Goal: Task Accomplishment & Management: Manage account settings

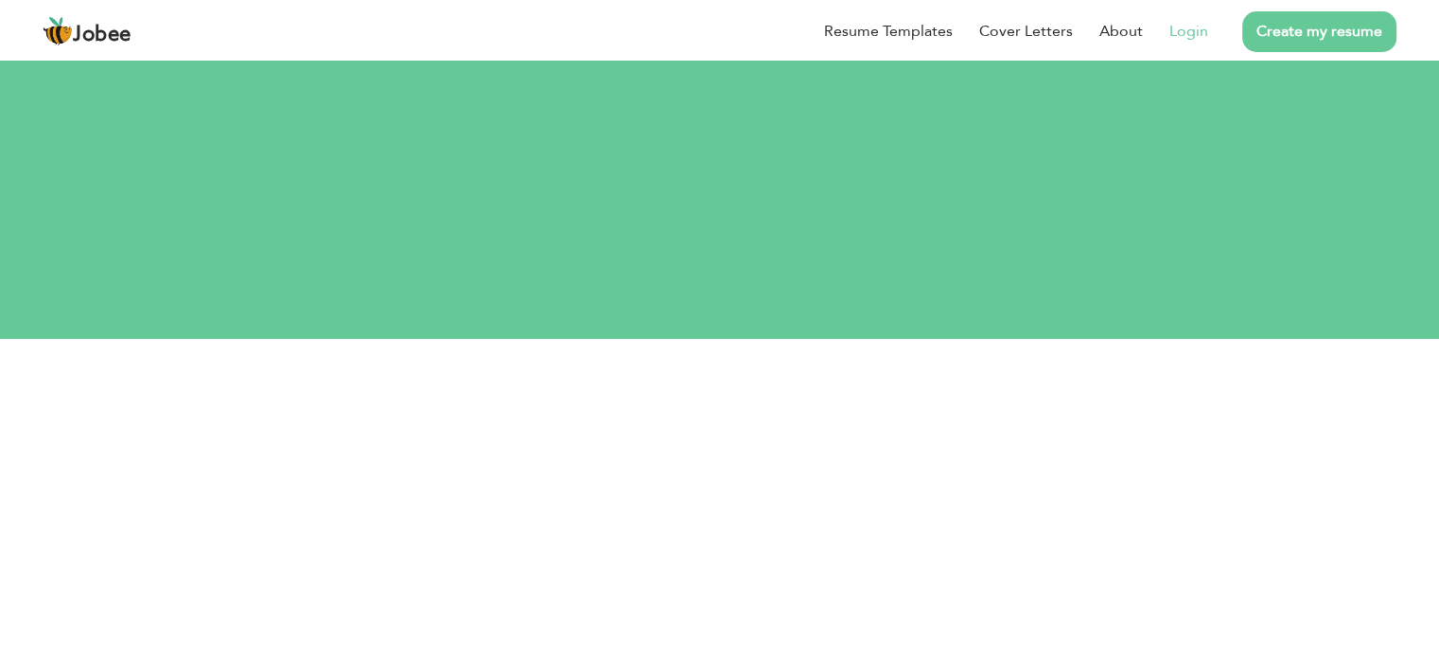
click at [1186, 28] on link "Login" at bounding box center [1189, 31] width 39 height 23
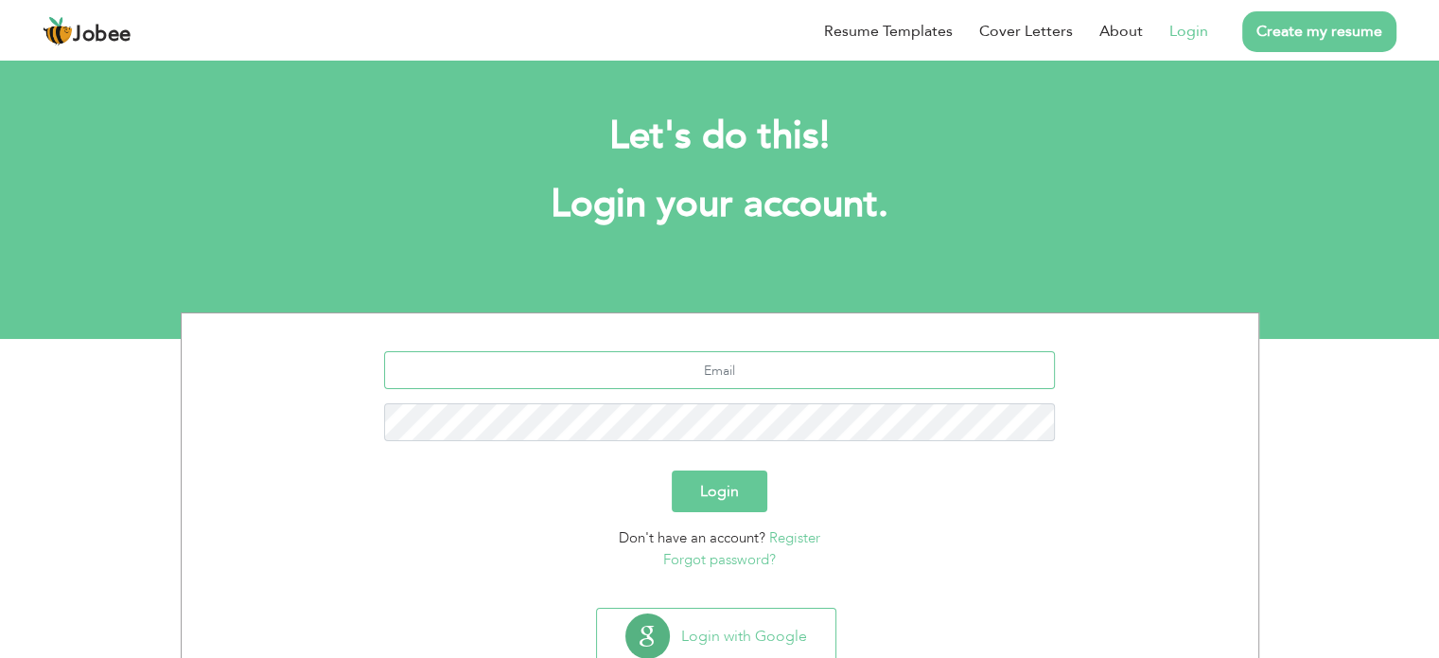
click at [704, 372] on input "text" at bounding box center [719, 370] width 671 height 38
type input "[EMAIL_ADDRESS][DOMAIN_NAME]"
click at [672, 470] on button "Login" at bounding box center [720, 491] width 96 height 42
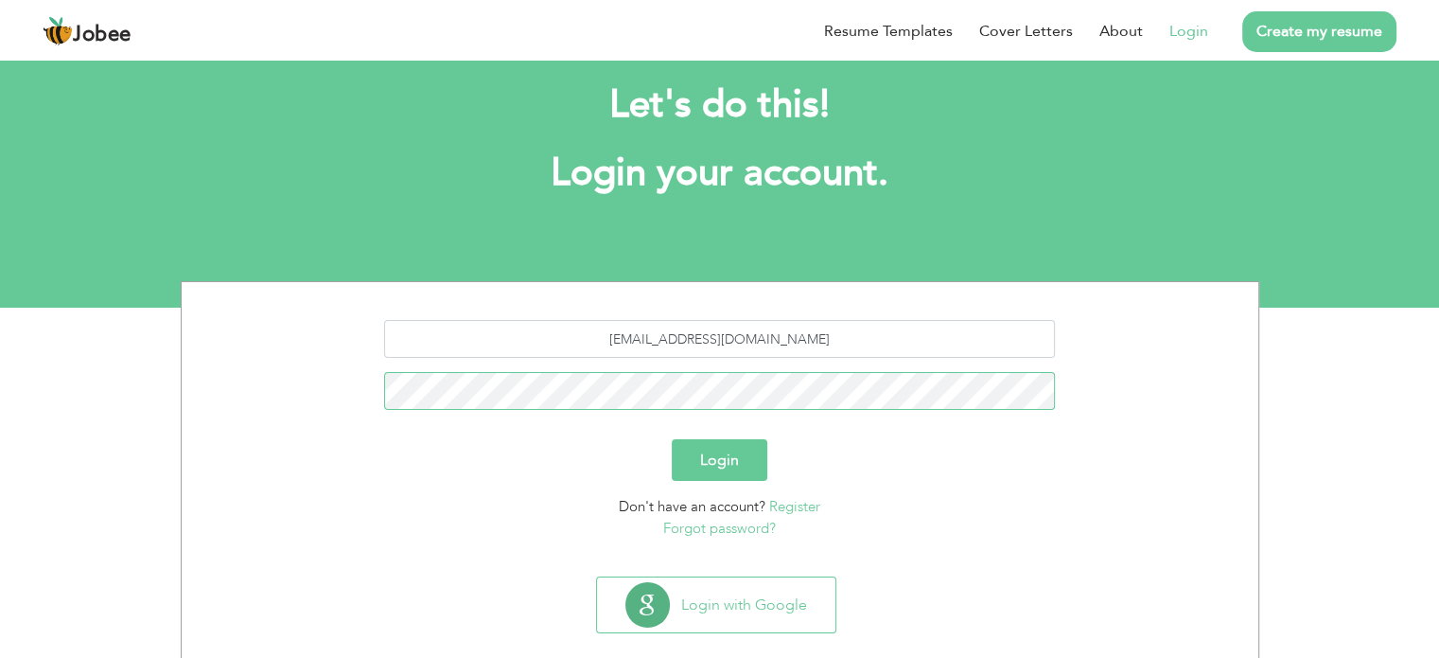
scroll to position [60, 0]
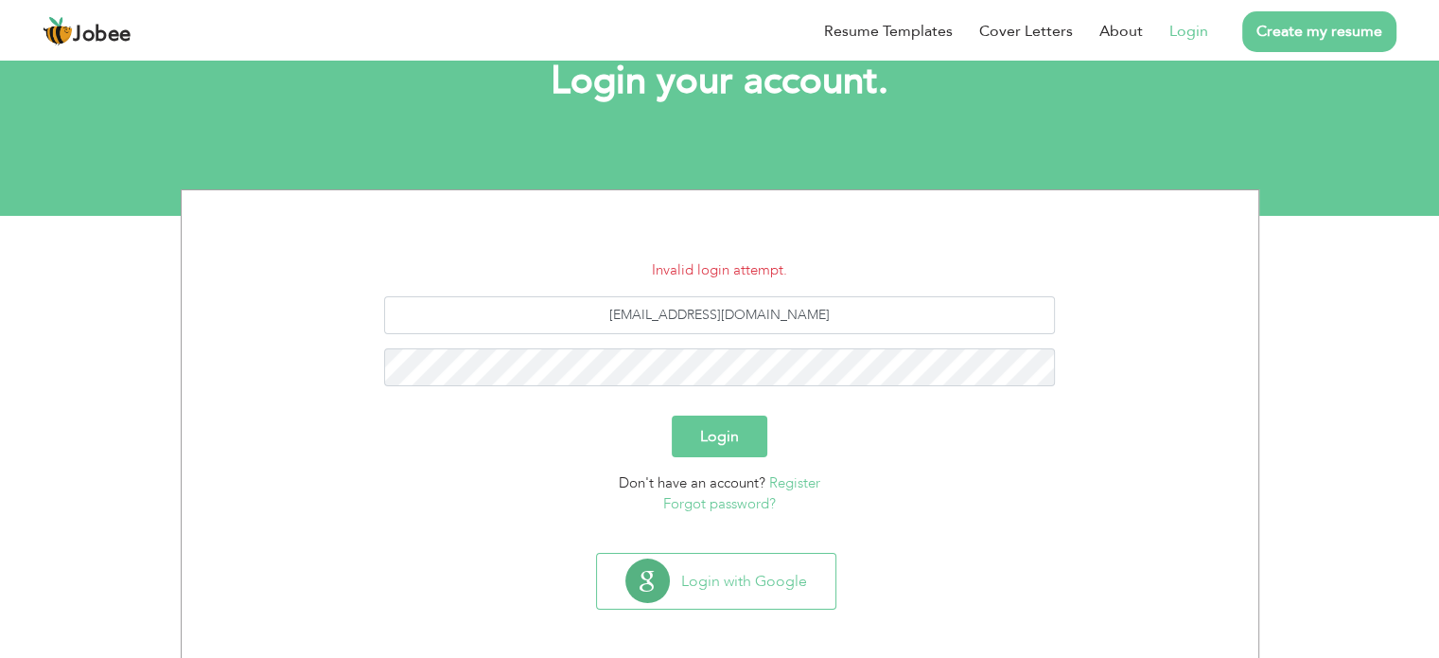
scroll to position [127, 0]
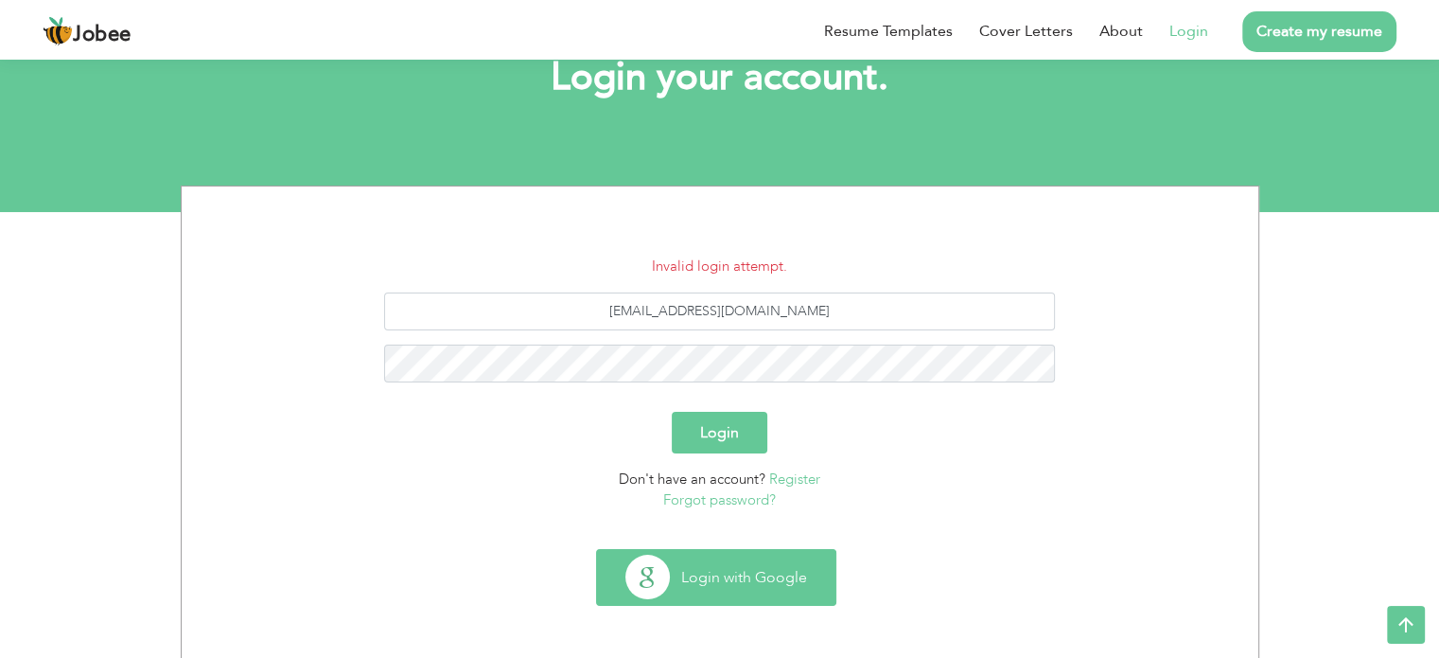
click at [742, 578] on button "Login with Google" at bounding box center [716, 577] width 238 height 55
